Goal: Browse casually: Explore the website without a specific task or goal

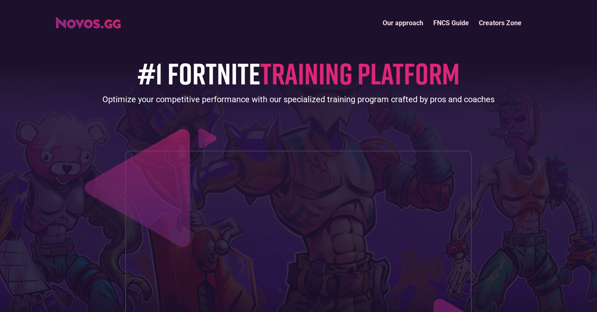
click at [151, 82] on h1 "#1 FORTNITE TRAINING PLATFORM" at bounding box center [299, 73] width 322 height 33
click at [83, 18] on img "home" at bounding box center [88, 23] width 65 height 12
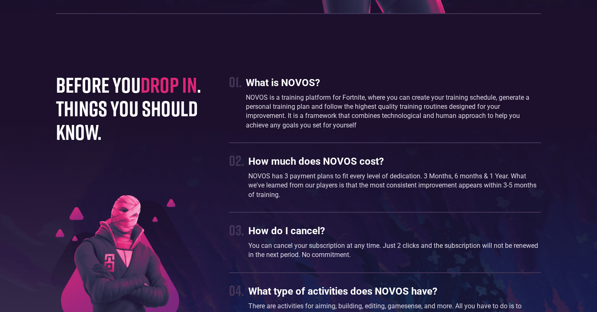
scroll to position [2165, 0]
